Goal: Transaction & Acquisition: Subscribe to service/newsletter

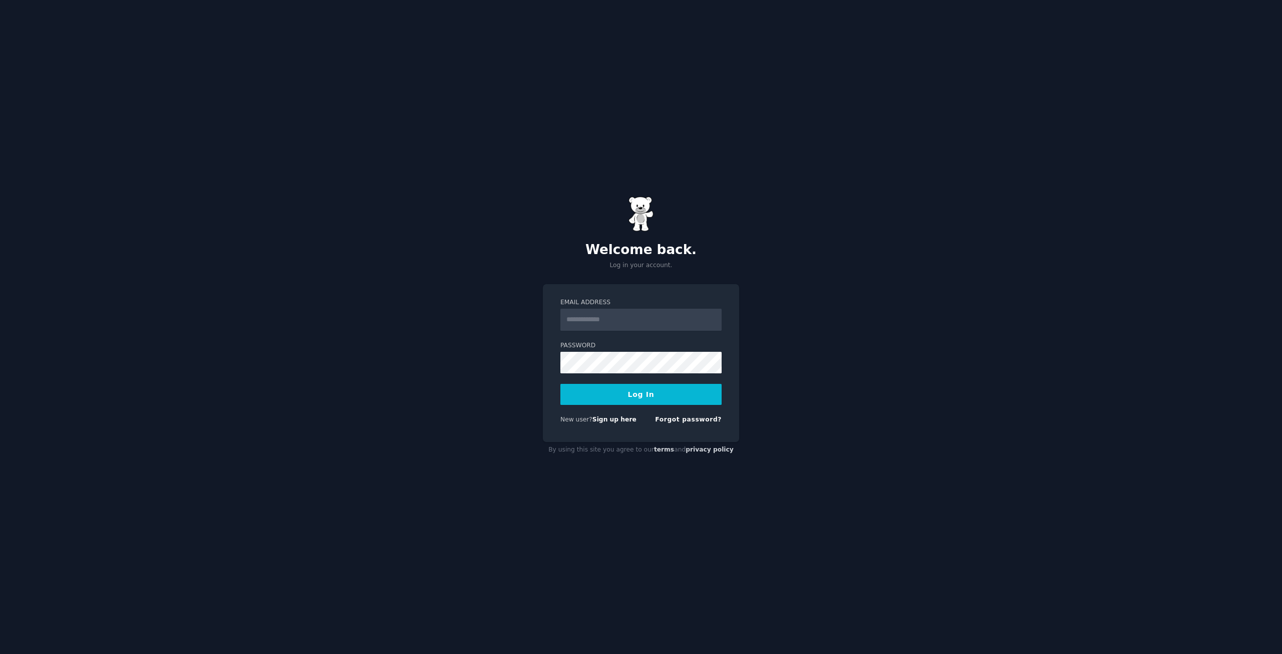
type input "**********"
click at [651, 314] on input "**********" at bounding box center [640, 320] width 161 height 22
click at [651, 314] on input "Email Address" at bounding box center [640, 320] width 161 height 22
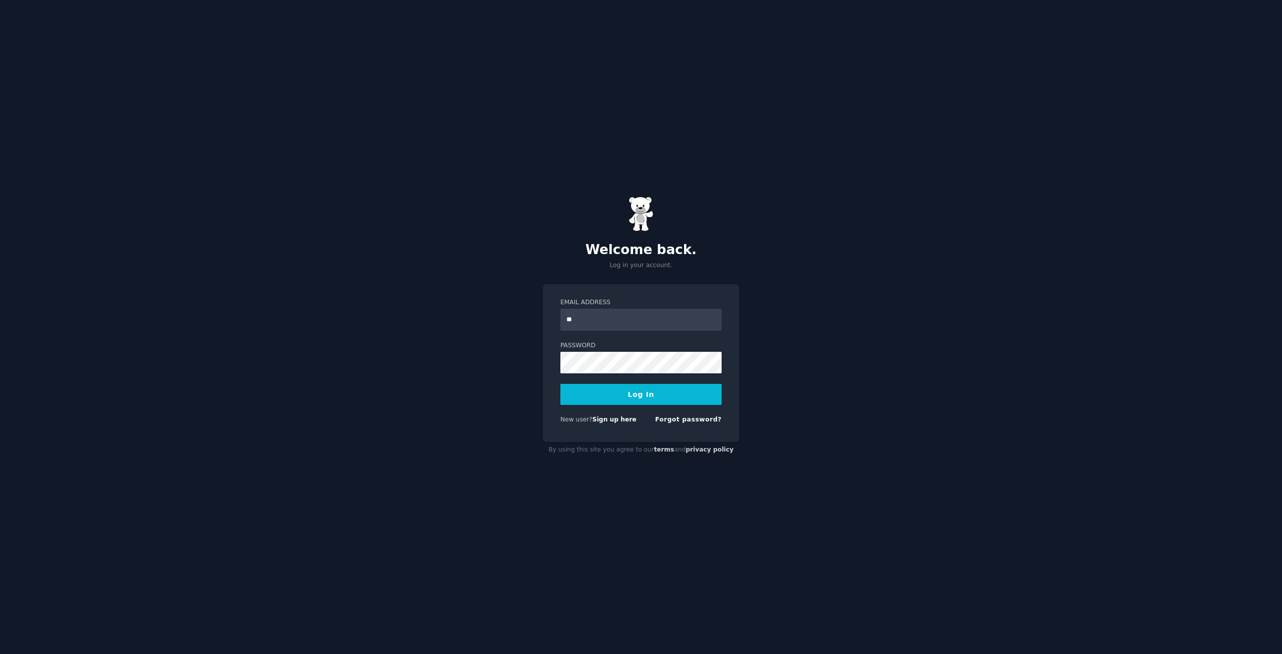
type input "*"
type input "**********"
click at [667, 396] on button "Log In" at bounding box center [640, 394] width 161 height 21
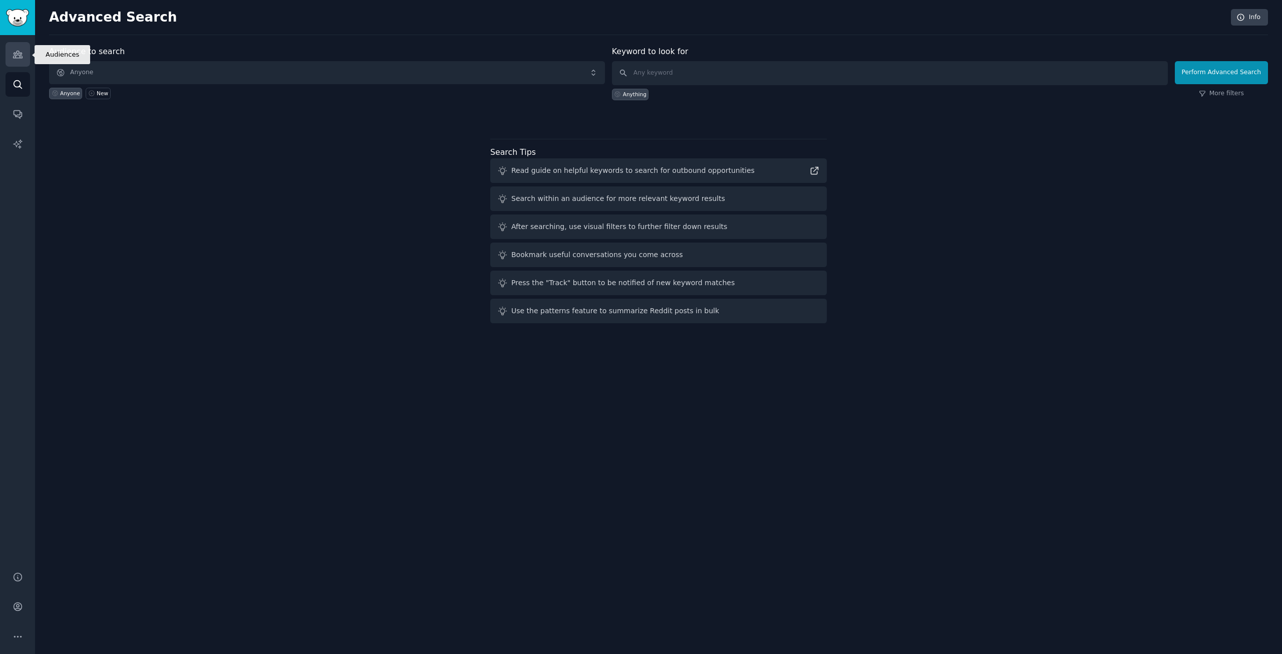
click at [30, 49] on link "Audiences" at bounding box center [18, 54] width 25 height 25
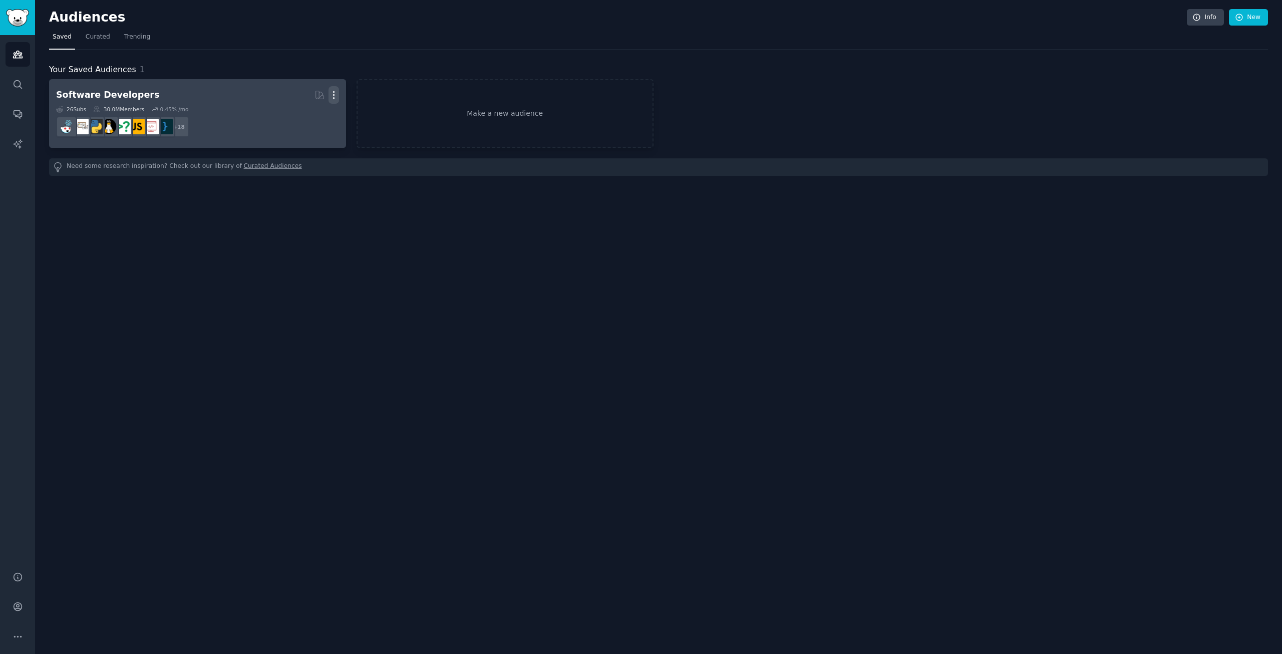
click at [338, 92] on icon "button" at bounding box center [334, 95] width 11 height 11
click at [308, 125] on div "Delete" at bounding box center [299, 116] width 48 height 21
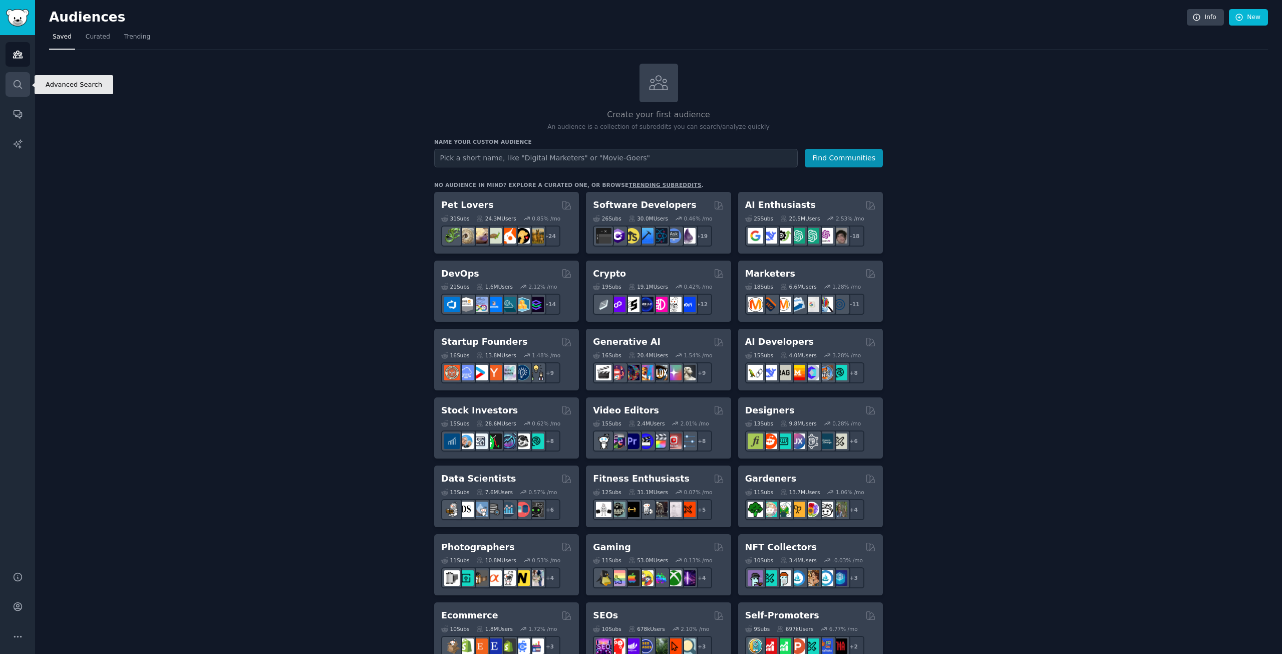
click at [11, 79] on link "Search" at bounding box center [18, 84] width 25 height 25
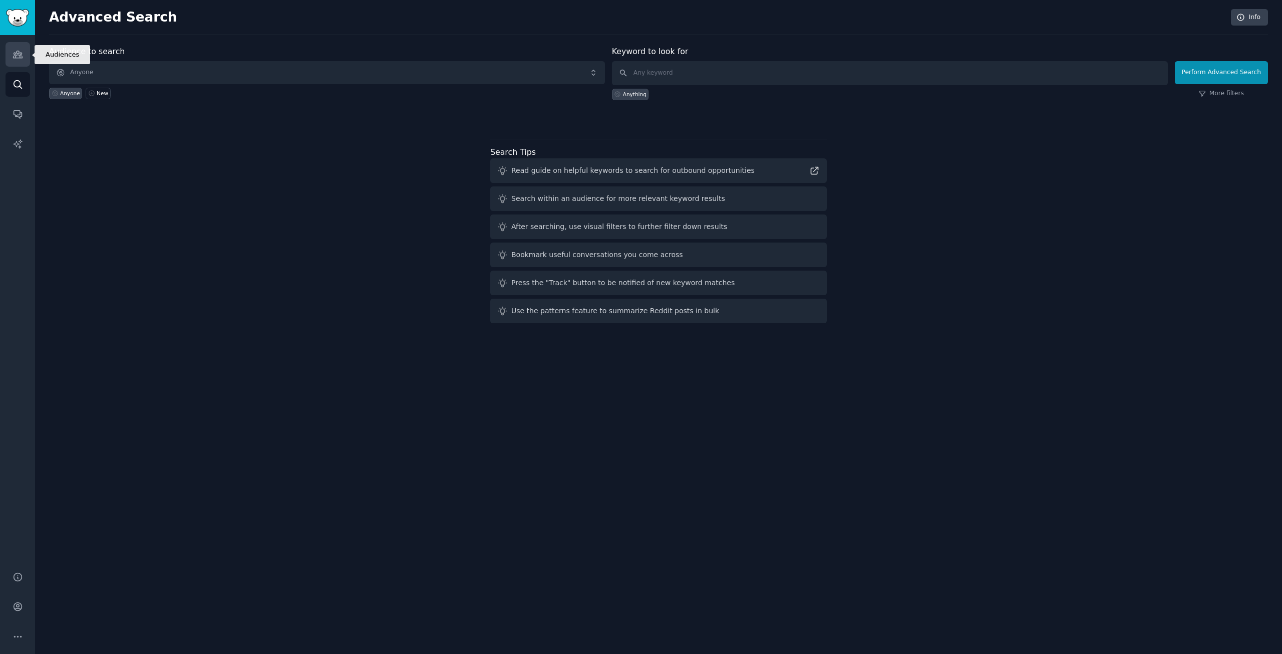
click at [23, 49] on link "Audiences" at bounding box center [18, 54] width 25 height 25
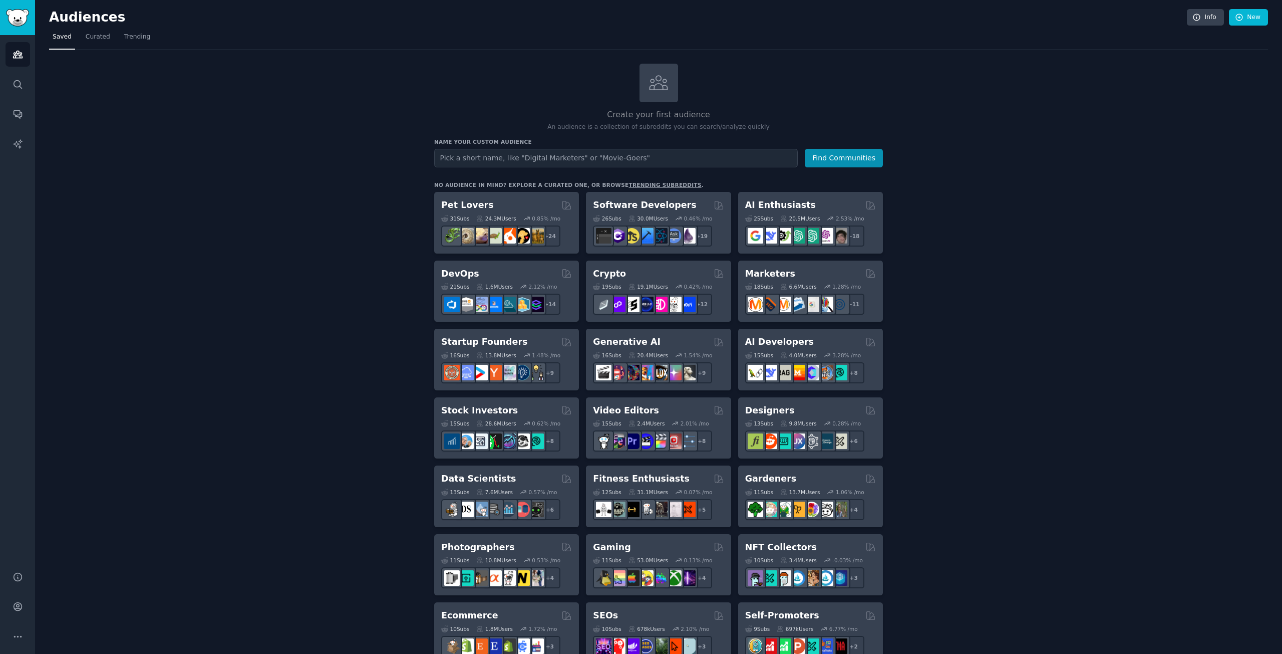
click at [674, 152] on input "text" at bounding box center [616, 158] width 364 height 19
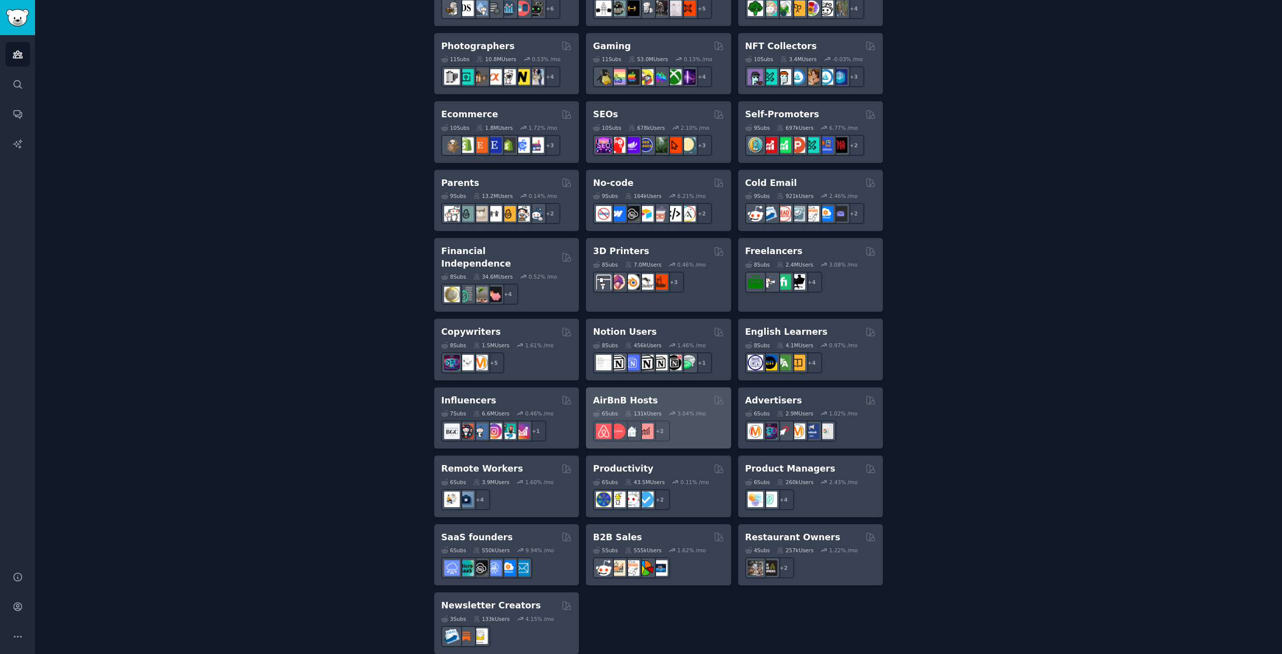
scroll to position [50, 0]
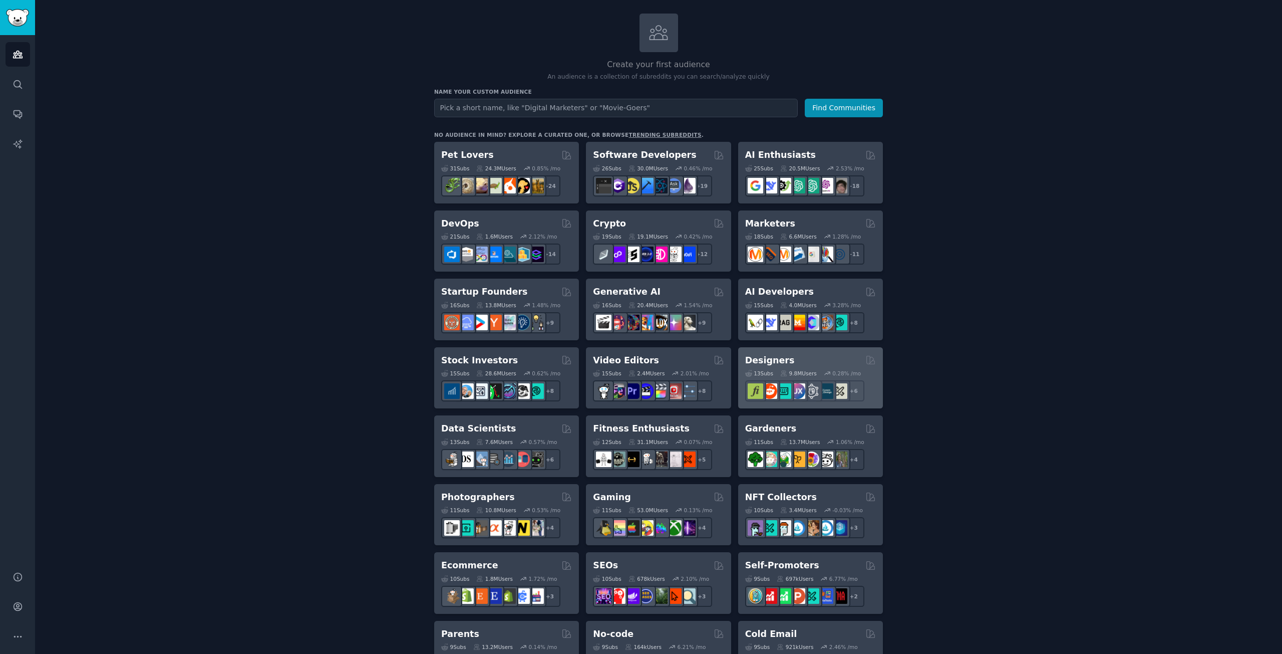
click at [871, 389] on div "+ 6" at bounding box center [810, 390] width 131 height 21
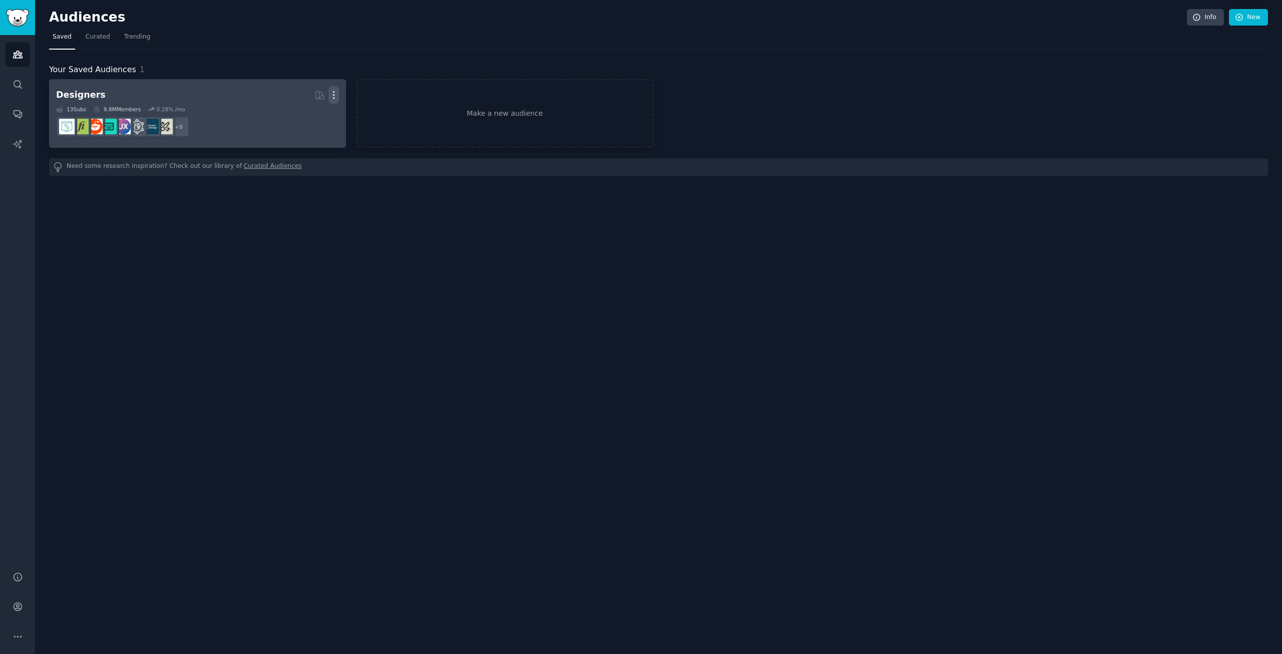
click at [334, 89] on button "More" at bounding box center [334, 95] width 11 height 18
click at [301, 115] on p "Delete" at bounding box center [306, 116] width 23 height 11
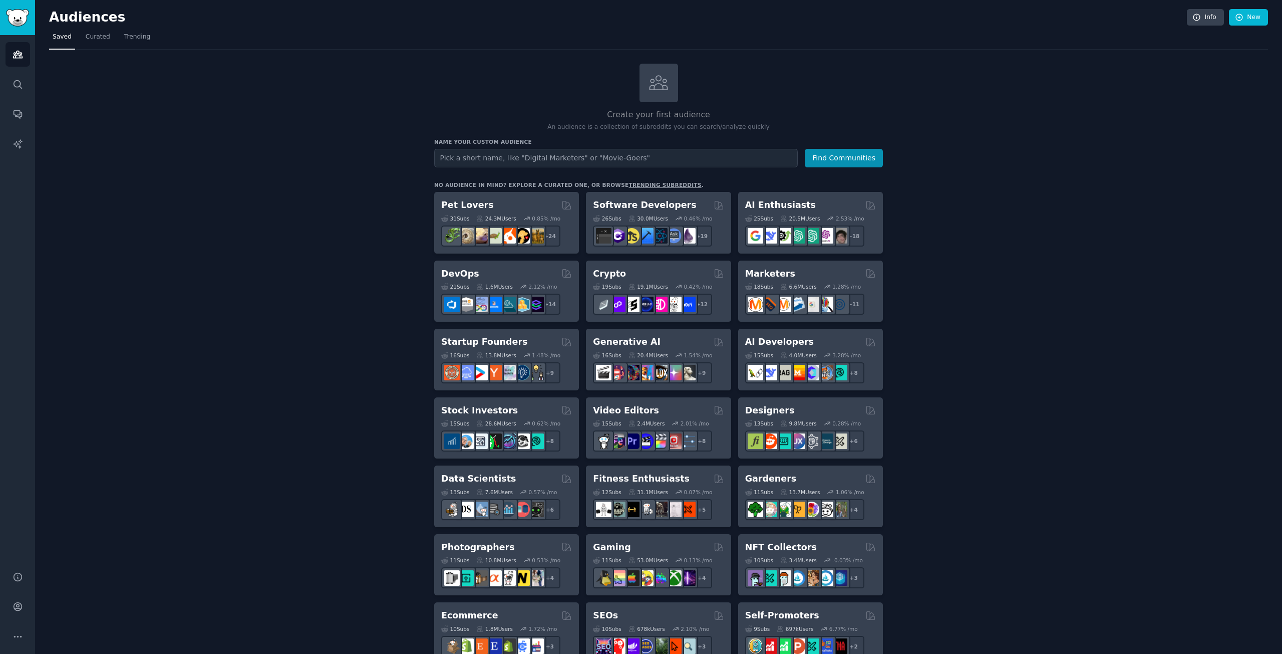
click at [528, 164] on input "text" at bounding box center [616, 158] width 364 height 19
click at [535, 149] on input "text" at bounding box center [616, 158] width 364 height 19
type input "E"
type input "f"
type input "o"
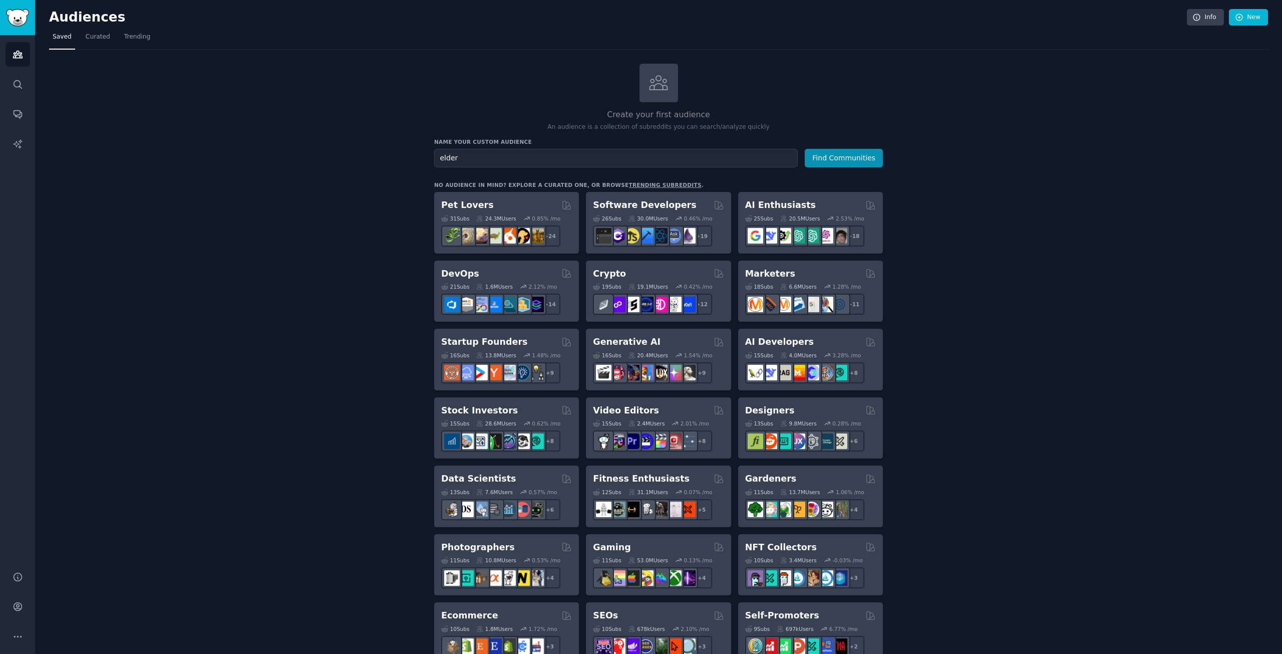
type input "elder"
click at [805, 149] on button "Find Communities" at bounding box center [844, 158] width 78 height 19
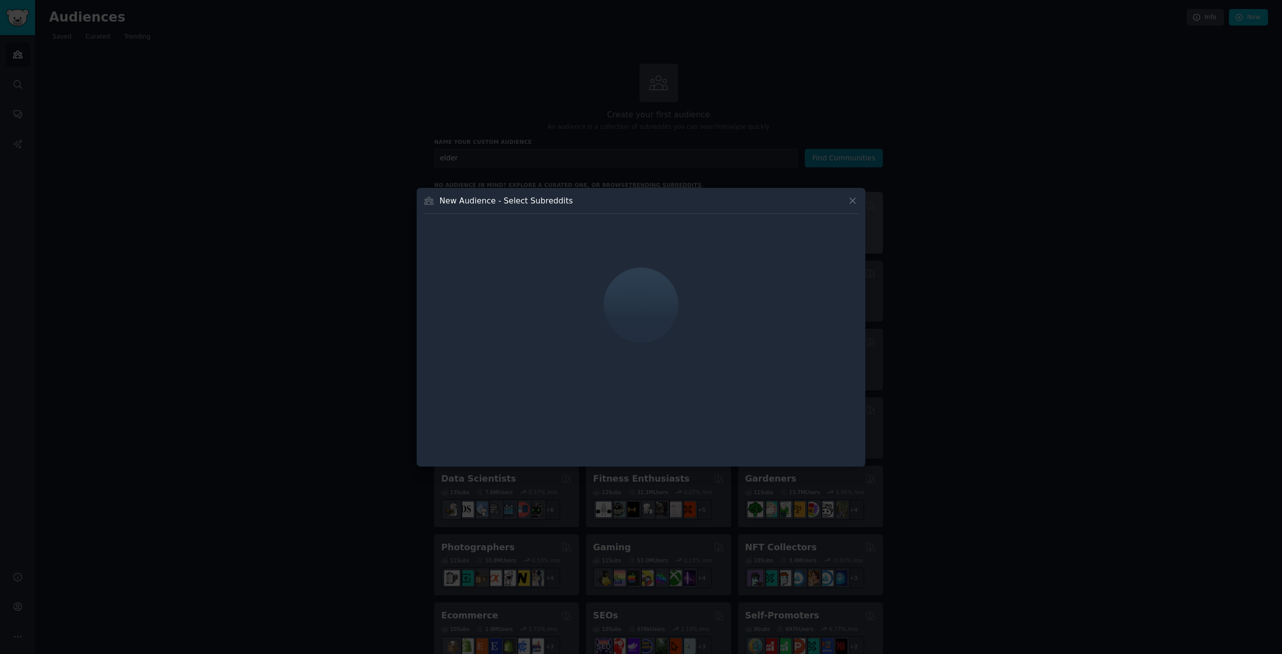
click at [852, 198] on icon at bounding box center [852, 200] width 11 height 11
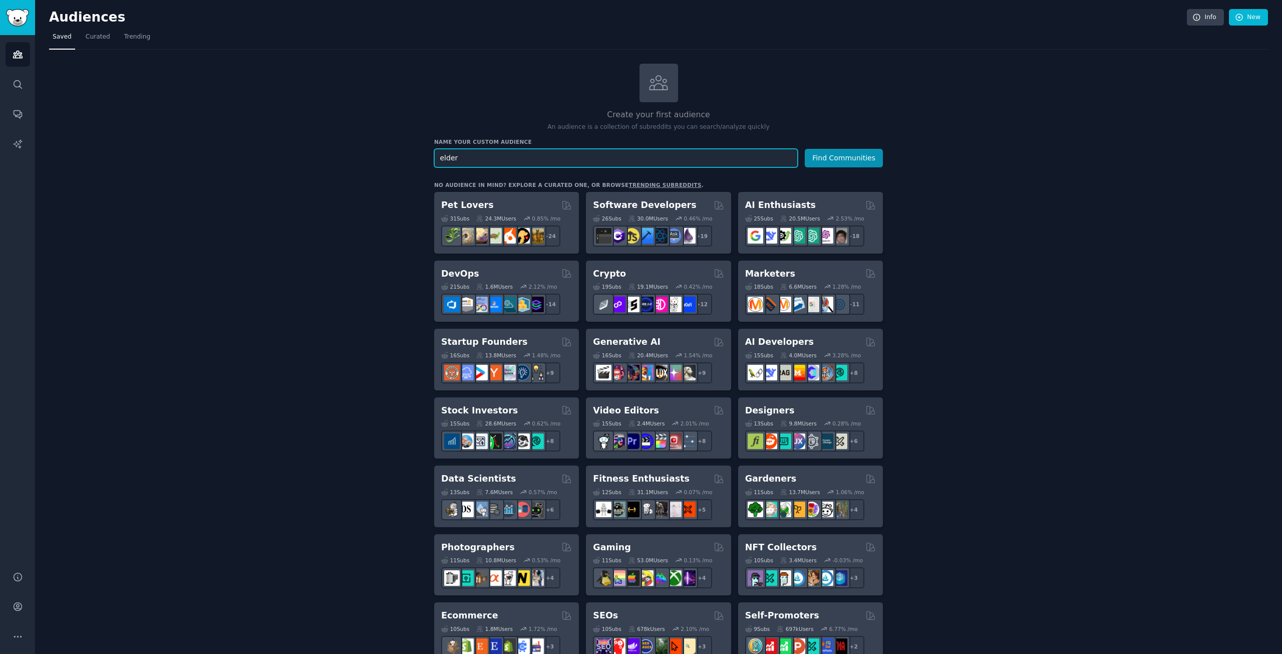
click at [580, 150] on input "elder" at bounding box center [616, 158] width 364 height 19
click at [22, 81] on icon "Sidebar" at bounding box center [18, 84] width 11 height 11
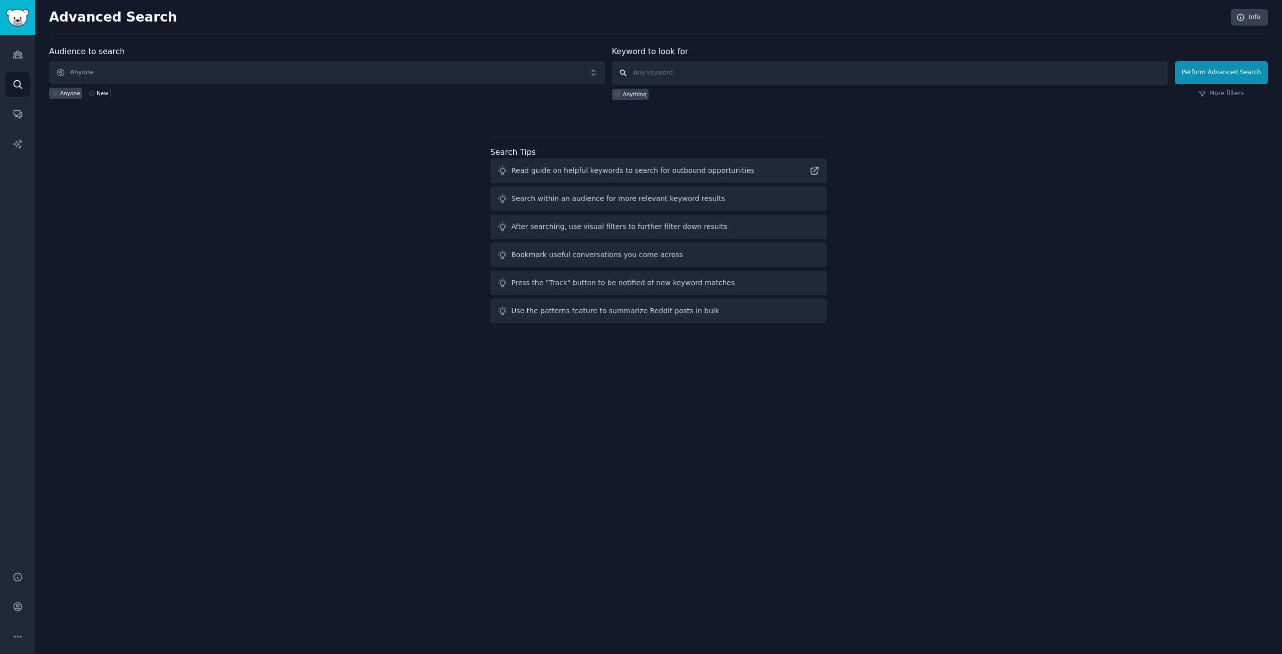
click at [703, 66] on input "text" at bounding box center [890, 73] width 556 height 24
click at [700, 66] on input "text" at bounding box center [890, 73] width 556 height 24
click at [2, 109] on div "Audiences Search Conversations AI Reports" at bounding box center [17, 297] width 35 height 524
click at [17, 112] on icon "Sidebar" at bounding box center [18, 114] width 11 height 11
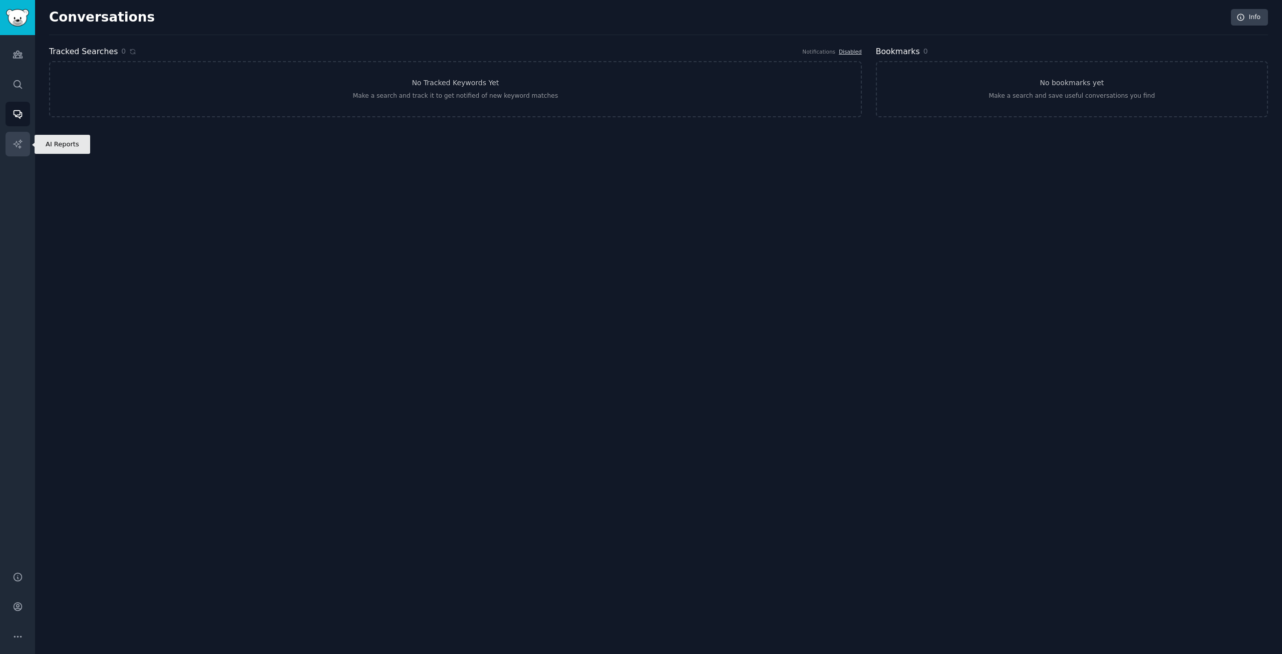
click at [16, 145] on icon "Sidebar" at bounding box center [18, 144] width 11 height 11
click at [16, 61] on link "Audiences" at bounding box center [18, 54] width 25 height 25
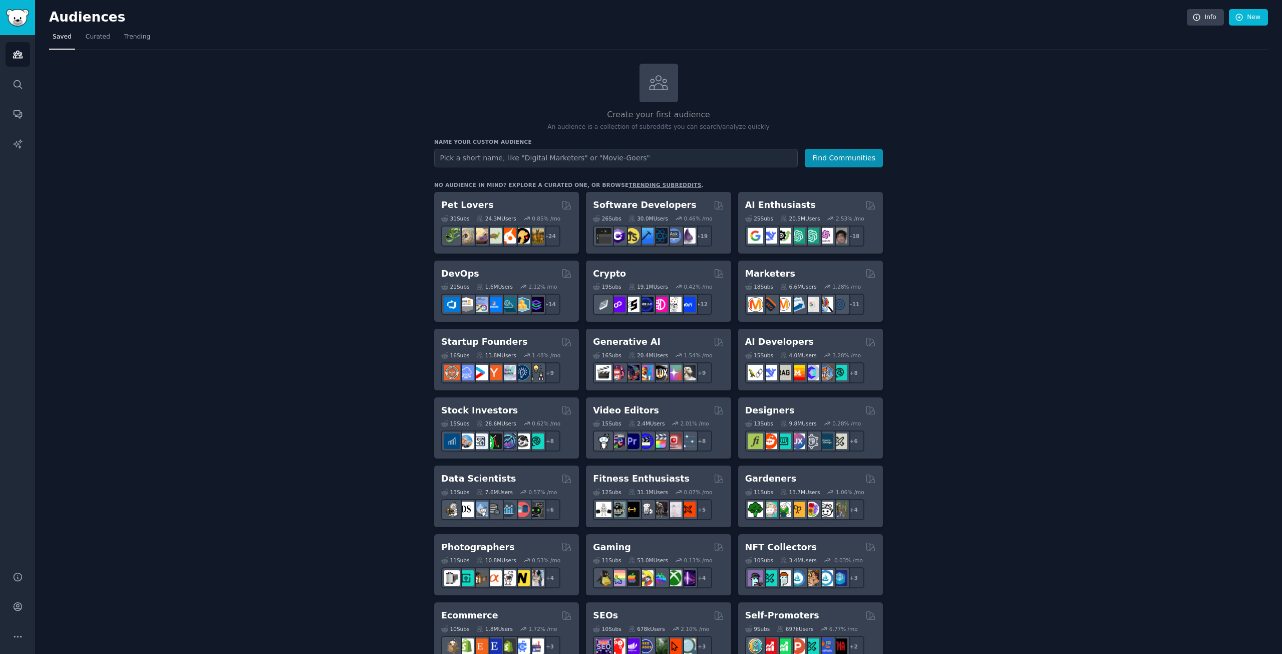
click at [543, 156] on input "text" at bounding box center [616, 158] width 364 height 19
click at [3, 77] on div "Audiences Search Conversations AI Reports" at bounding box center [17, 297] width 35 height 524
click at [12, 80] on link "Search" at bounding box center [18, 84] width 25 height 25
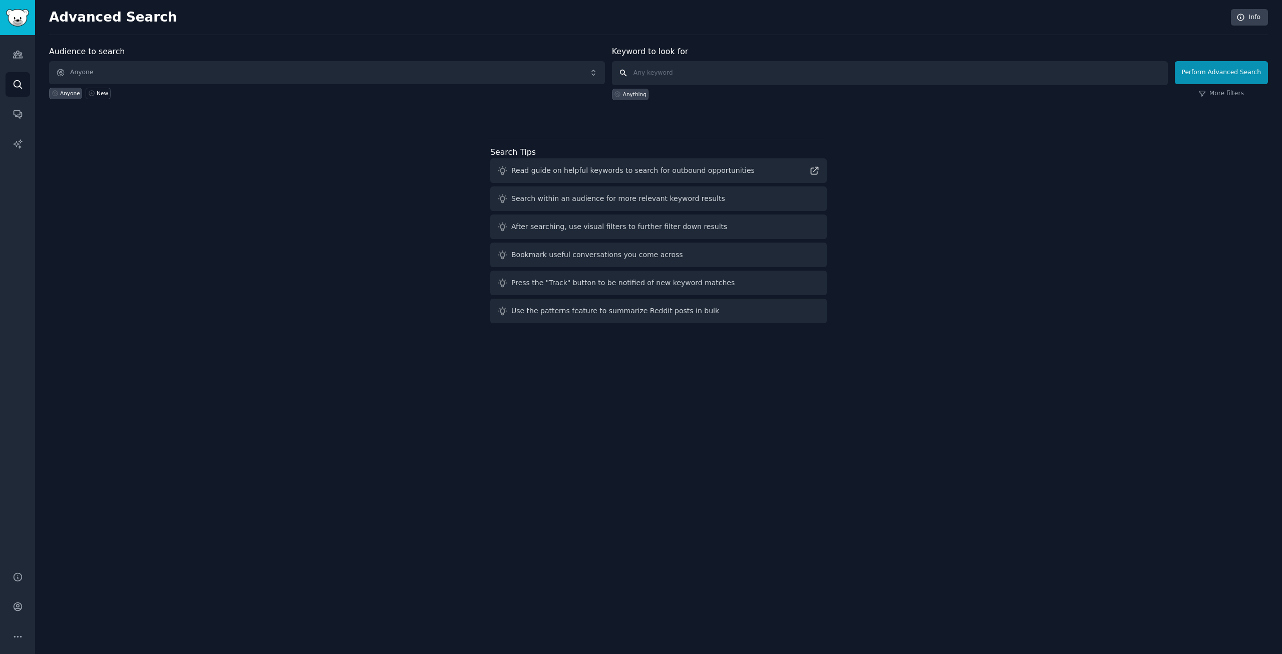
click at [688, 79] on input "text" at bounding box center [890, 73] width 556 height 24
click at [688, 78] on input "text" at bounding box center [890, 73] width 556 height 24
type input "elder care"
click at [1194, 72] on button "Perform Advanced Search" at bounding box center [1221, 72] width 93 height 23
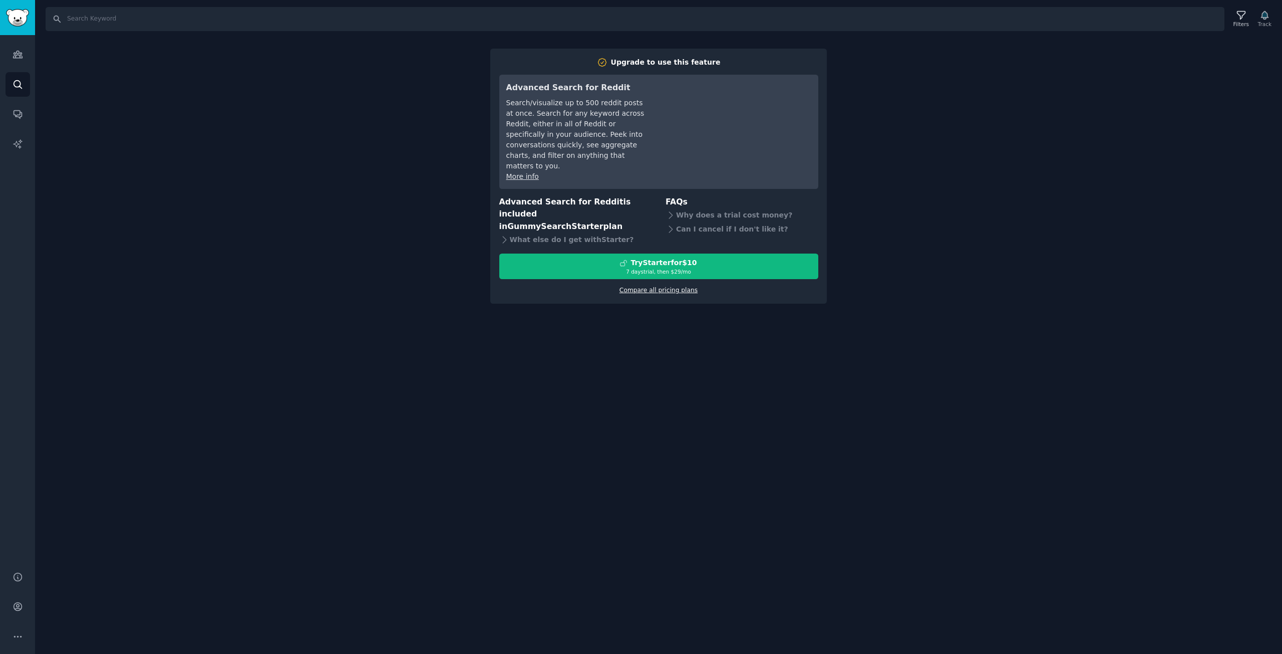
click at [667, 286] on link "Compare all pricing plans" at bounding box center [659, 289] width 78 height 7
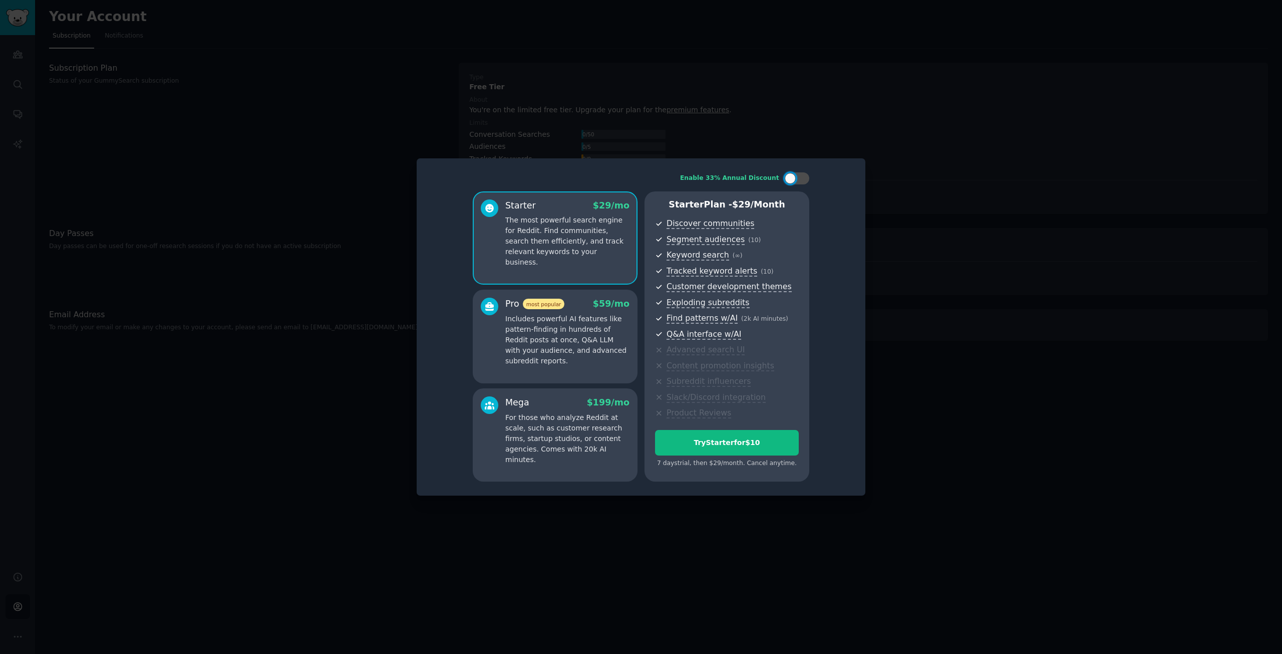
click at [957, 448] on div at bounding box center [641, 327] width 1282 height 654
